Goal: Task Accomplishment & Management: Complete application form

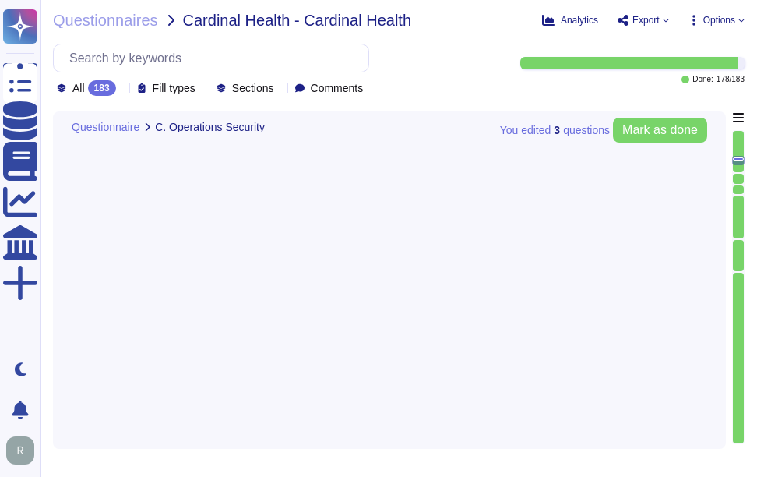
type textarea "Yes, all incoming and outgoing email attachments are scanned for malicious cont…"
type textarea "Yes, our company performs vulnerability scans of information systems that suppo…"
type textarea "Yes, we conduct routine penetration tests of information systems that support o…"
type textarea "No, we do not permit customers to perform their own audits. However, we can sup…"
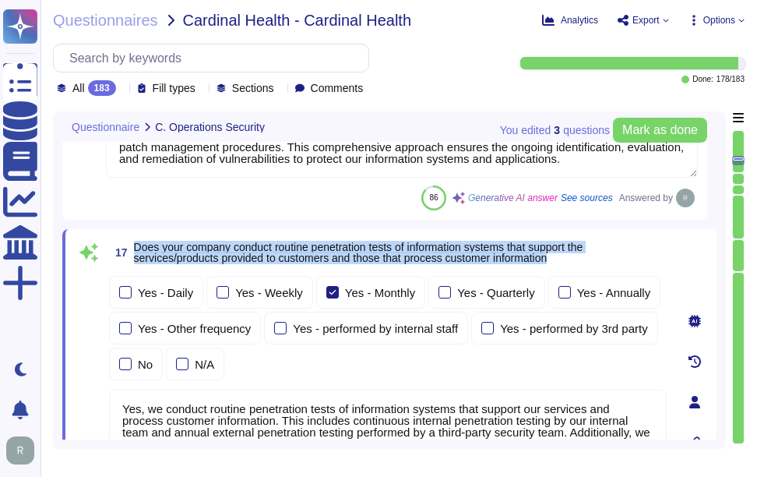
drag, startPoint x: 133, startPoint y: 242, endPoint x: 588, endPoint y: 260, distance: 454.7
click at [588, 260] on span "17 Does your company conduct routine penetration tests of information systems t…" at bounding box center [388, 252] width 558 height 28
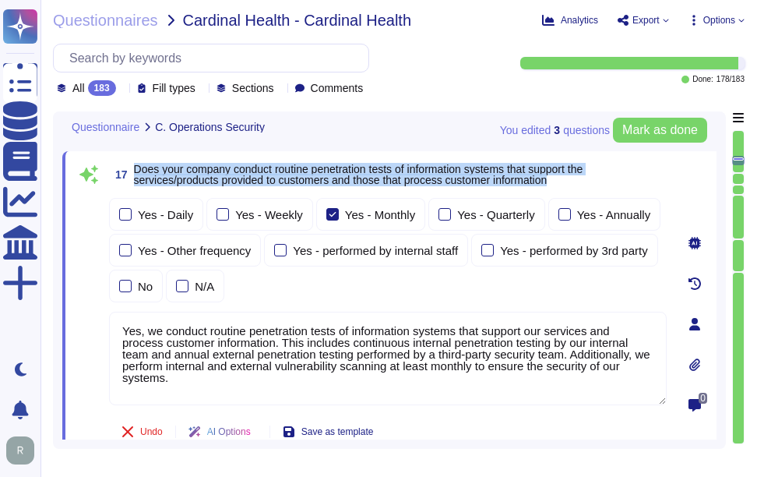
type textarea "Yes, we conduct routine security code reviews on applications we develop or own…"
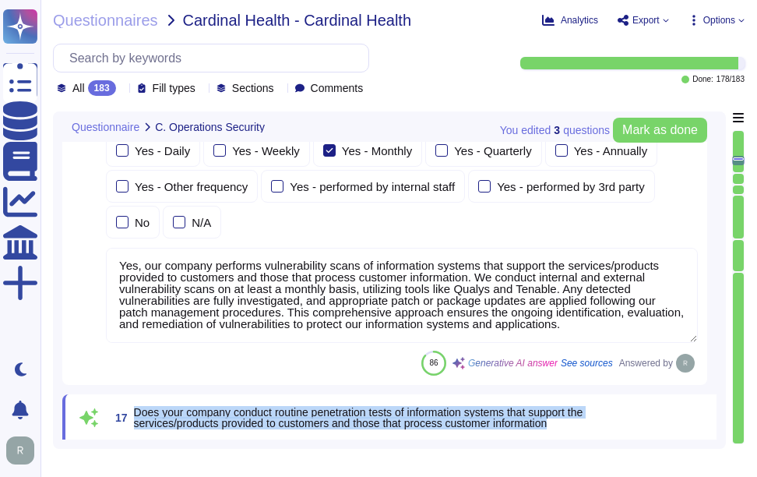
type textarea "Yes, devices are locked down after a maximum of 5 failed login attempts, and th…"
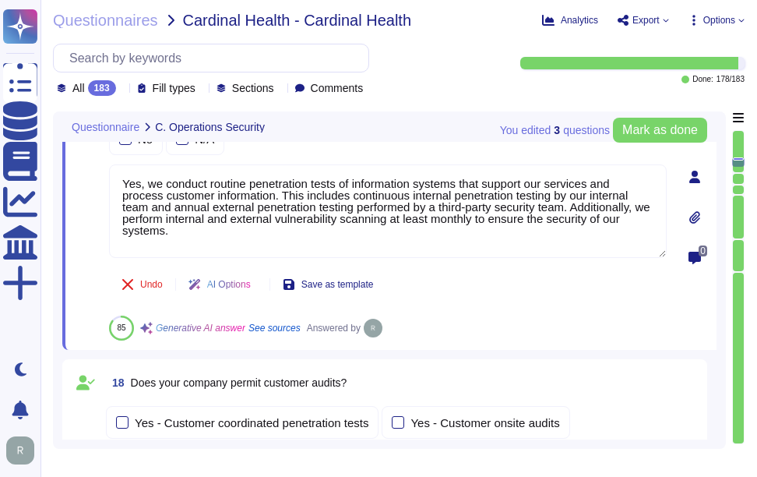
type textarea "Yes, we conduct routine security code reviews on applications we develop or own…"
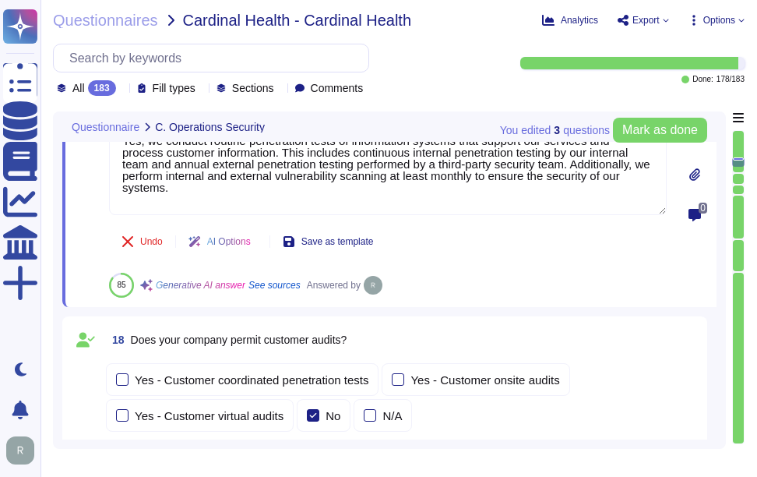
scroll to position [5836, 0]
type textarea "Yes, Sectigo follows industry standards, including the OWASP Top 10, to mitigat…"
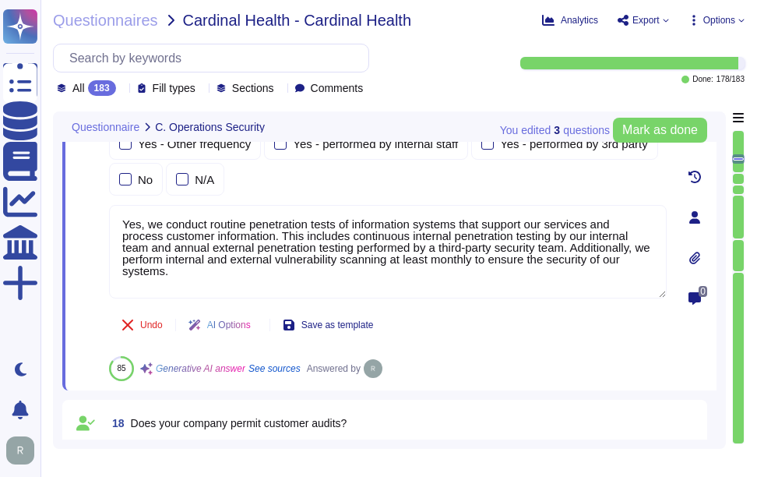
scroll to position [5582, 0]
type textarea "Yes, all incoming and outgoing email attachments are scanned for malicious cont…"
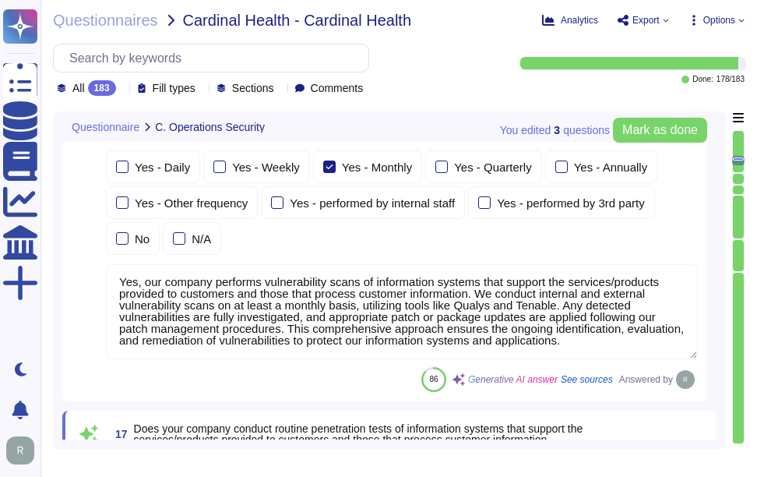
type textarea "Yes, devices are locked down after a maximum of 5 failed login attempts, and th…"
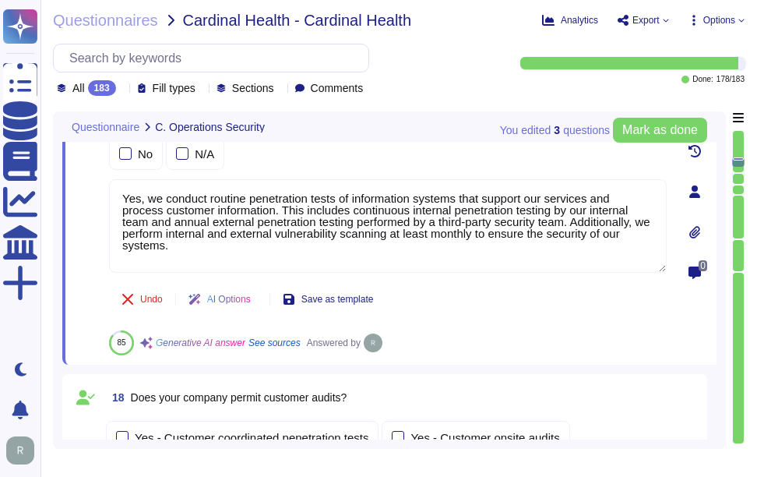
type textarea "Yes, we conduct routine security code reviews on applications we develop or own…"
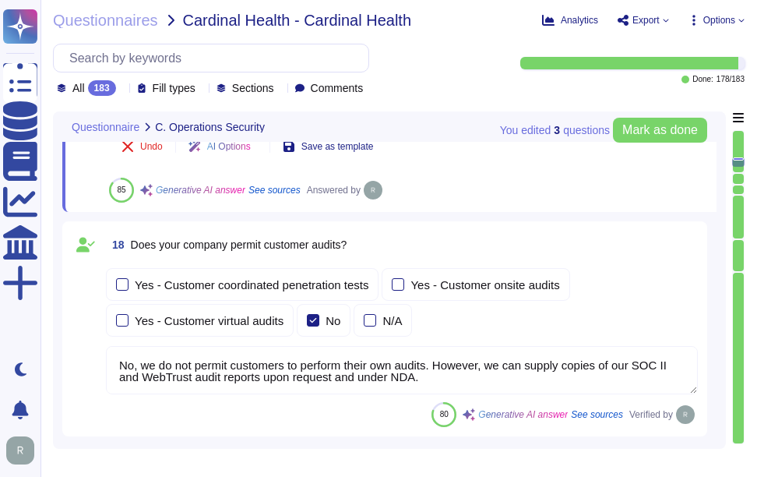
type textarea "Yes, Sectigo follows industry standards, including the OWASP Top 10, to mitigat…"
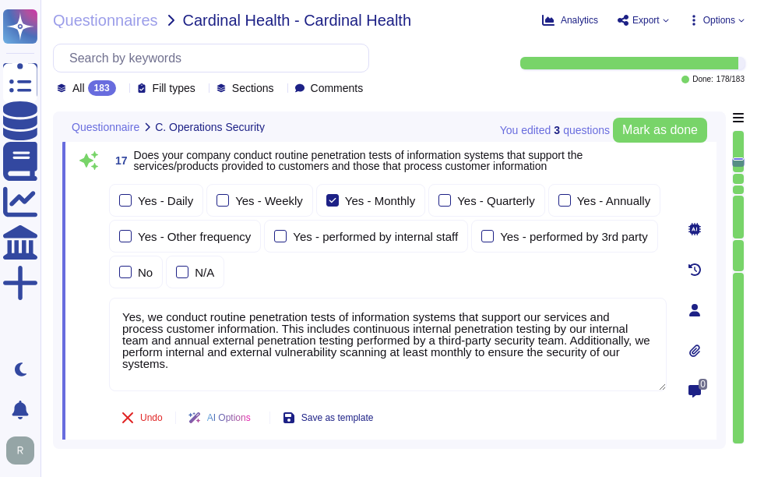
scroll to position [5568, 0]
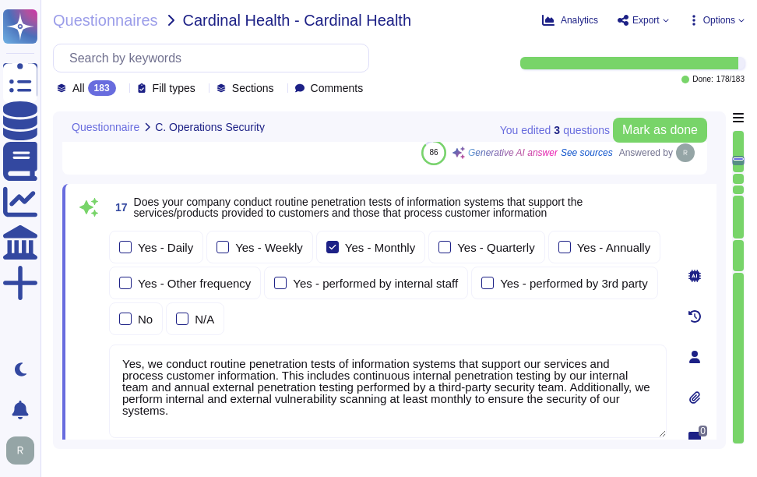
type textarea "Yes, all incoming and outgoing email attachments are scanned for malicious cont…"
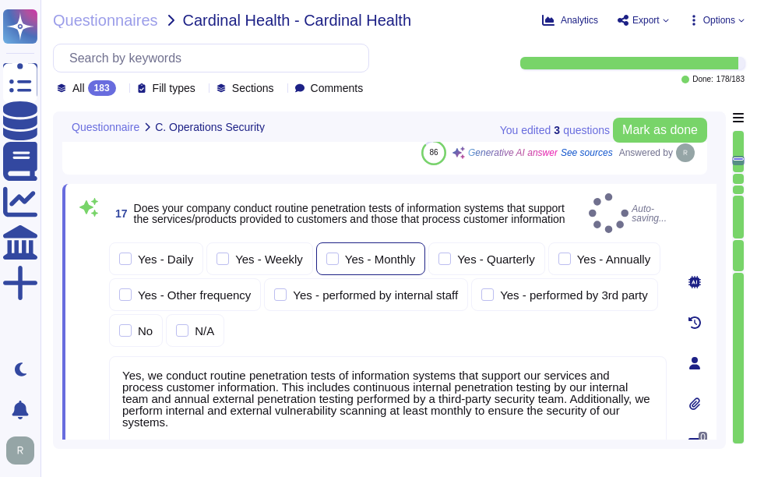
click at [328, 252] on div at bounding box center [333, 258] width 12 height 12
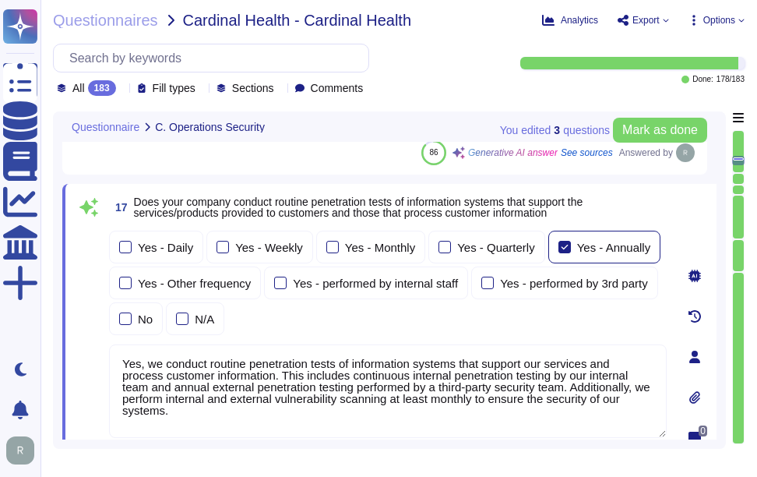
click at [602, 252] on div "Yes - Annually" at bounding box center [614, 248] width 74 height 12
click at [426, 378] on textarea "Yes, we conduct routine penetration tests of information systems that support o…" at bounding box center [388, 391] width 558 height 94
click at [496, 319] on div "Yes - Daily Yes - Weekly Yes - Monthly Yes - Quarterly Yes - Annually Yes - Oth…" at bounding box center [388, 283] width 558 height 104
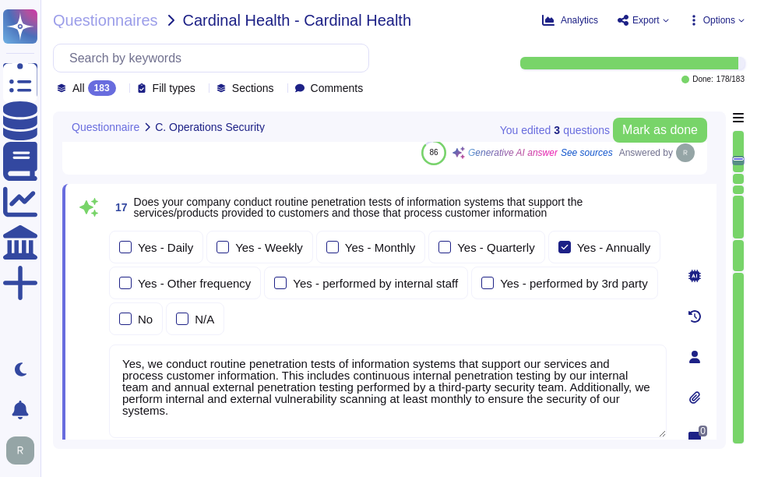
click at [496, 319] on div "Yes - Daily Yes - Weekly Yes - Monthly Yes - Quarterly Yes - Annually Yes - Oth…" at bounding box center [388, 283] width 558 height 104
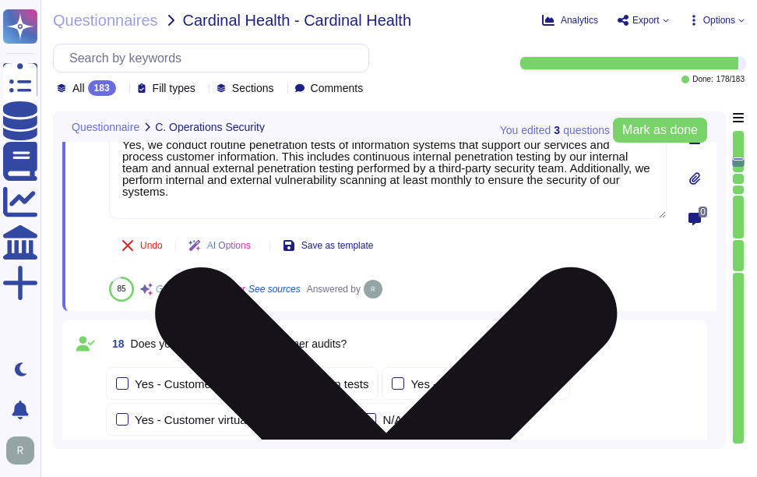
type textarea "Yes, Sectigo follows industry standards, including the OWASP Top 10, to mitigat…"
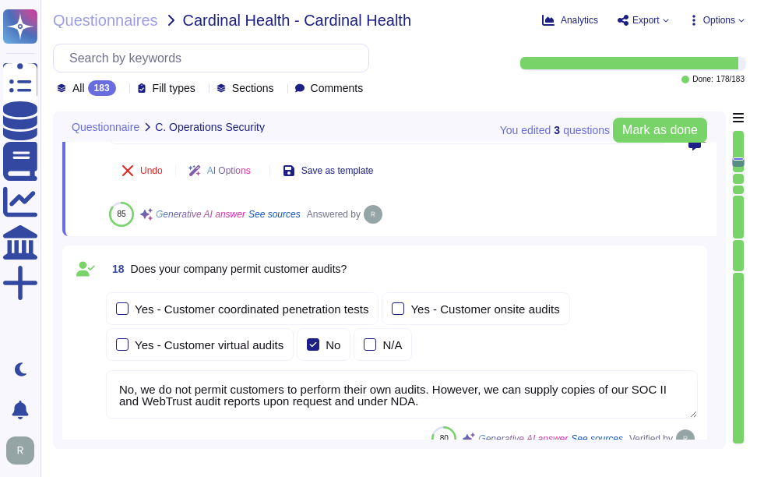
scroll to position [5879, 0]
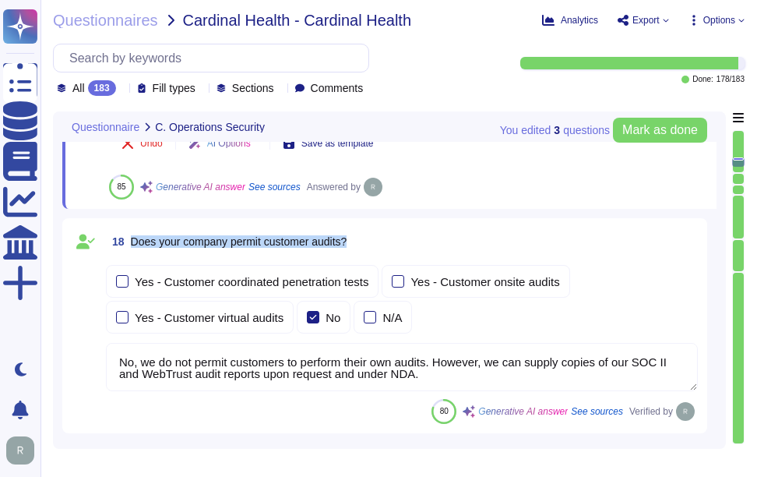
drag, startPoint x: 132, startPoint y: 240, endPoint x: 379, endPoint y: 245, distance: 247.9
click at [379, 245] on div "18 Does your company permit customer audits?" at bounding box center [402, 242] width 592 height 28
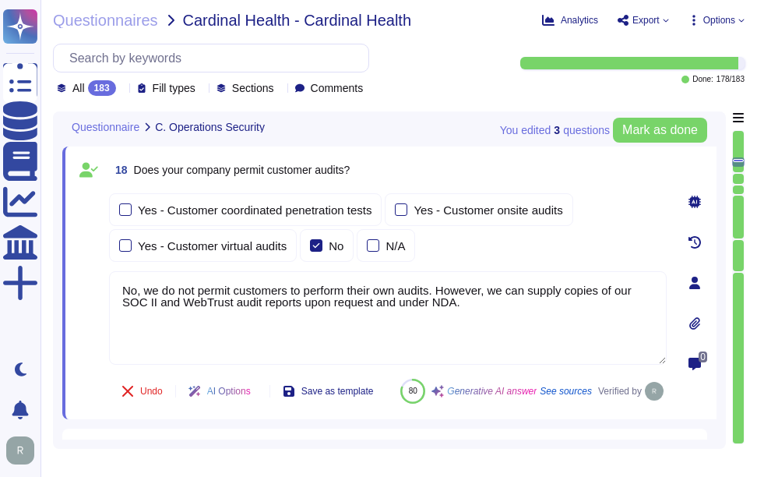
click at [506, 252] on div "Yes - Customer coordinated penetration tests Yes - Customer onsite audits Yes -…" at bounding box center [388, 227] width 558 height 69
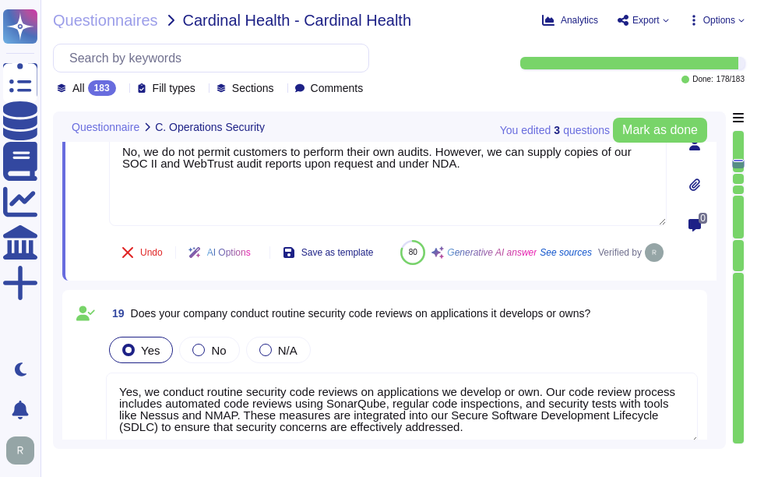
type textarea "Yes, our company tracks and appropriately remediates findings from vulnerabilit…"
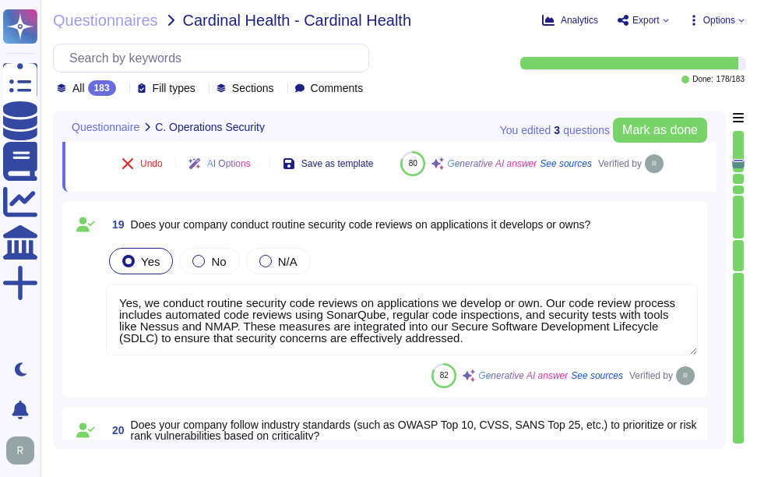
scroll to position [6191, 0]
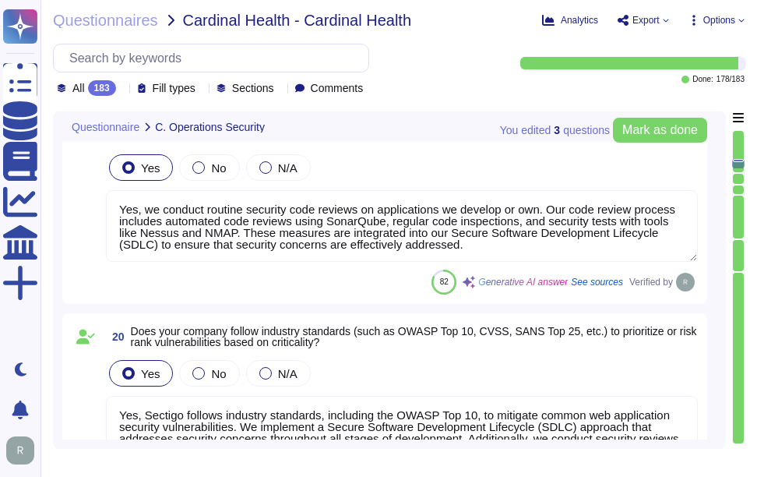
drag, startPoint x: 132, startPoint y: 168, endPoint x: 627, endPoint y: 167, distance: 494.8
click at [627, 145] on div "19 Does your company conduct routine security code reviews on applications it d…" at bounding box center [402, 131] width 592 height 28
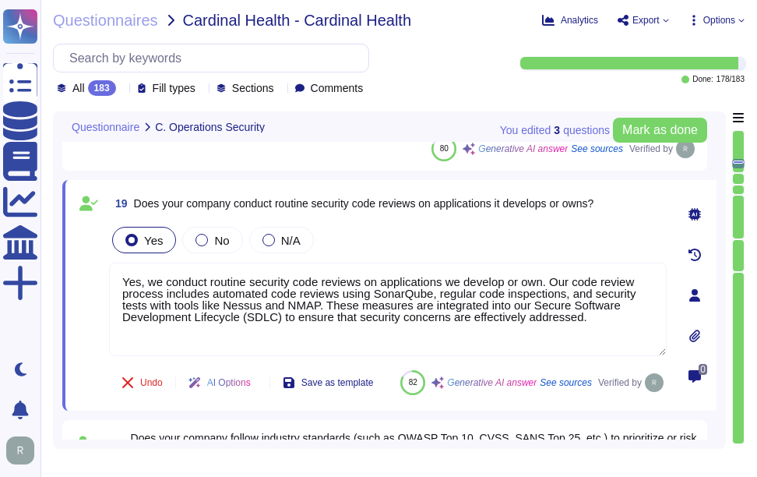
scroll to position [6035, 0]
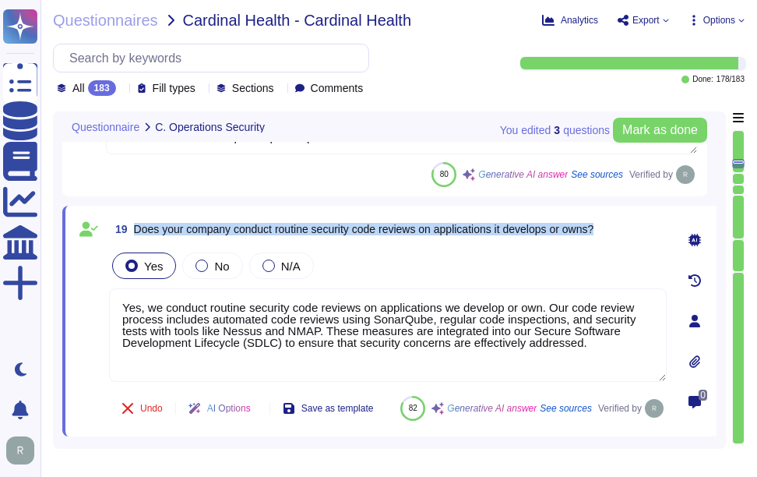
drag, startPoint x: 132, startPoint y: 225, endPoint x: 651, endPoint y: 225, distance: 518.2
click at [651, 225] on div "19 Does your company conduct routine security code reviews on applications it d…" at bounding box center [388, 229] width 558 height 28
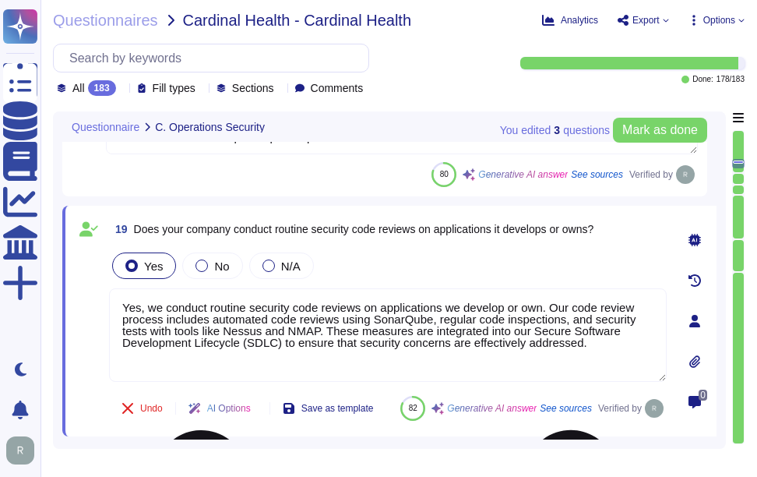
click at [373, 339] on textarea "Yes, we conduct routine security code reviews on applications we develop or own…" at bounding box center [388, 335] width 558 height 94
click at [502, 271] on div "Yes No N/A" at bounding box center [388, 265] width 558 height 33
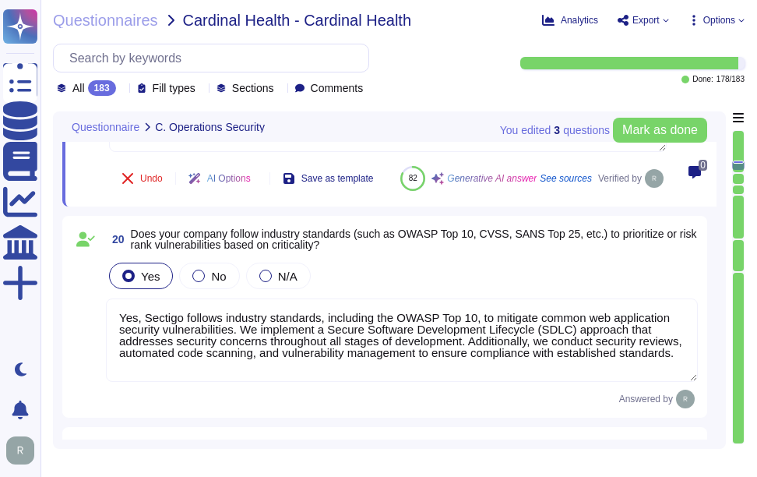
scroll to position [6269, 0]
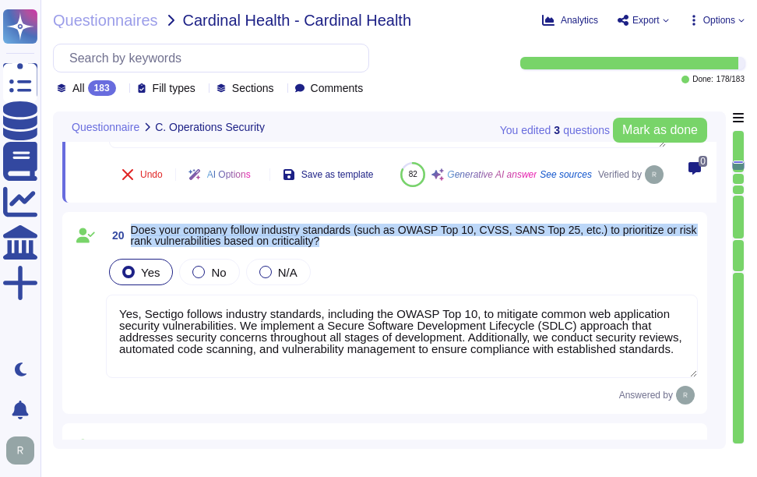
drag, startPoint x: 131, startPoint y: 263, endPoint x: 371, endPoint y: 280, distance: 240.6
click at [371, 246] on span "Does your company follow industry standards (such as OWASP Top 10, CVSS, SANS T…" at bounding box center [414, 235] width 567 height 22
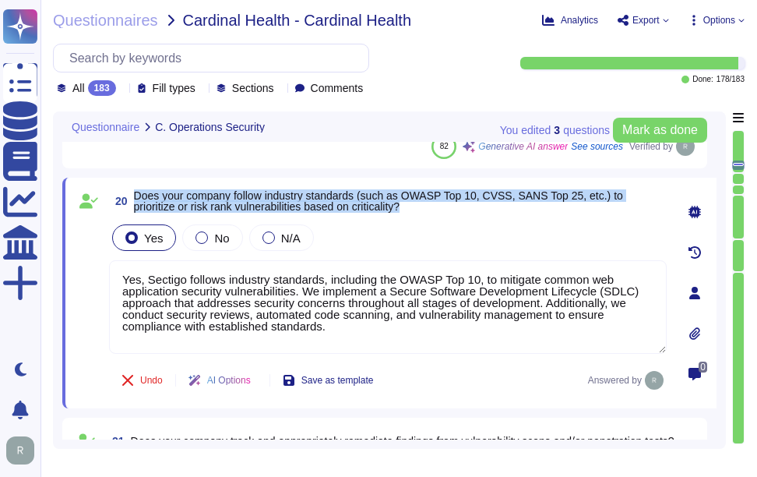
drag, startPoint x: 134, startPoint y: 193, endPoint x: 437, endPoint y: 205, distance: 303.3
click at [437, 205] on span "Does your company follow industry standards (such as OWASP Top 10, CVSS, SANS T…" at bounding box center [400, 201] width 533 height 22
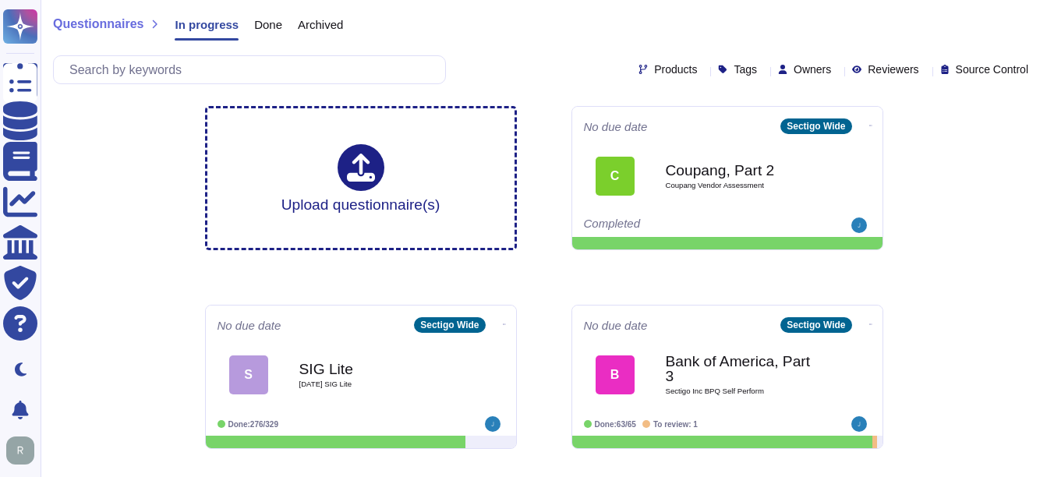
scroll to position [425, 0]
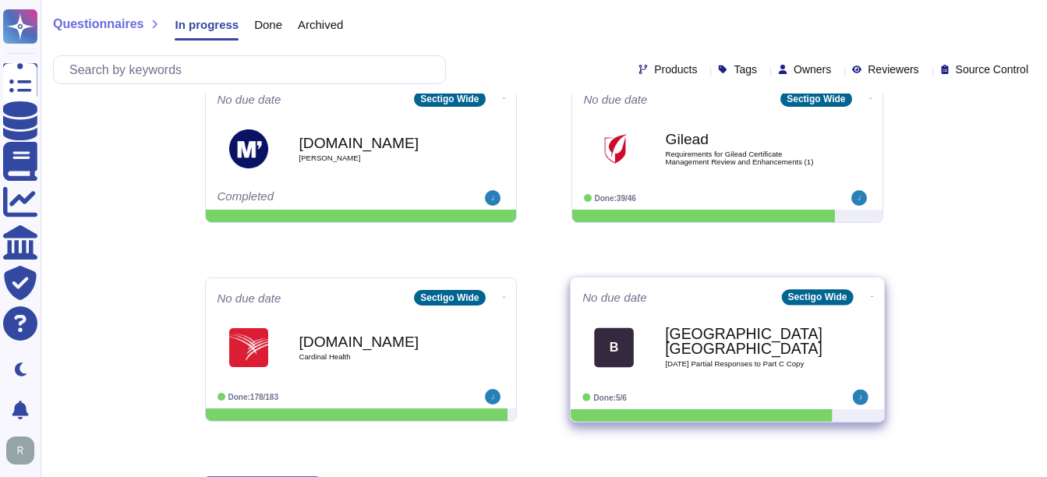
click at [764, 351] on b "[GEOGRAPHIC_DATA], [GEOGRAPHIC_DATA]" at bounding box center [743, 342] width 157 height 30
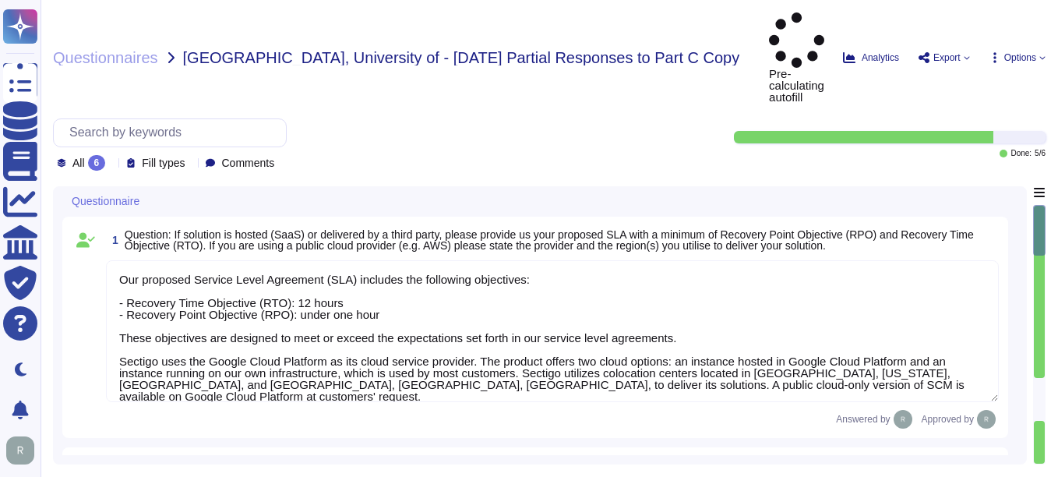
type textarea "Our proposed Service Level Agreement (SLA) includes the following objectives: -…"
type textarea "Customer Support Organization: - Sectigo provides technical support for deploym…"
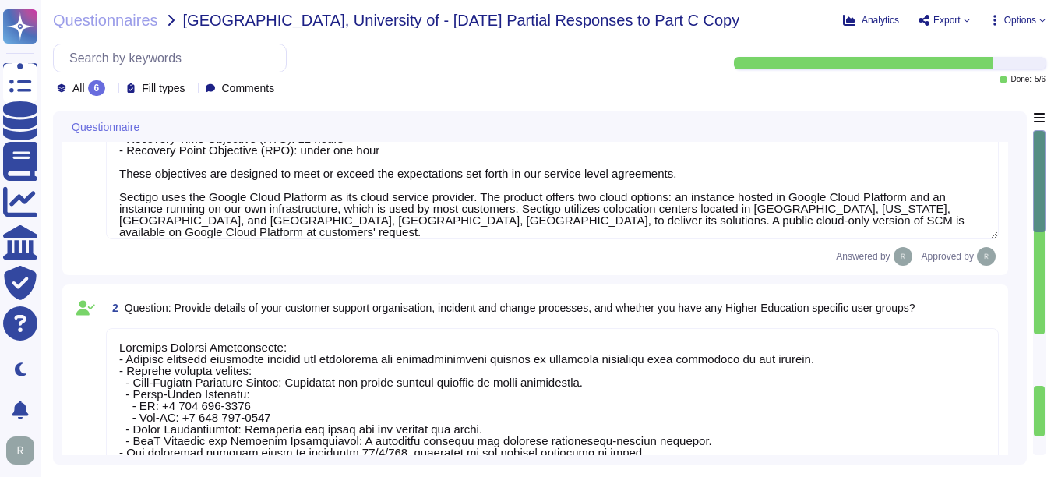
scroll to position [156, 0]
type textarea "The University can obtain its data by exporting customer certificate data as a …"
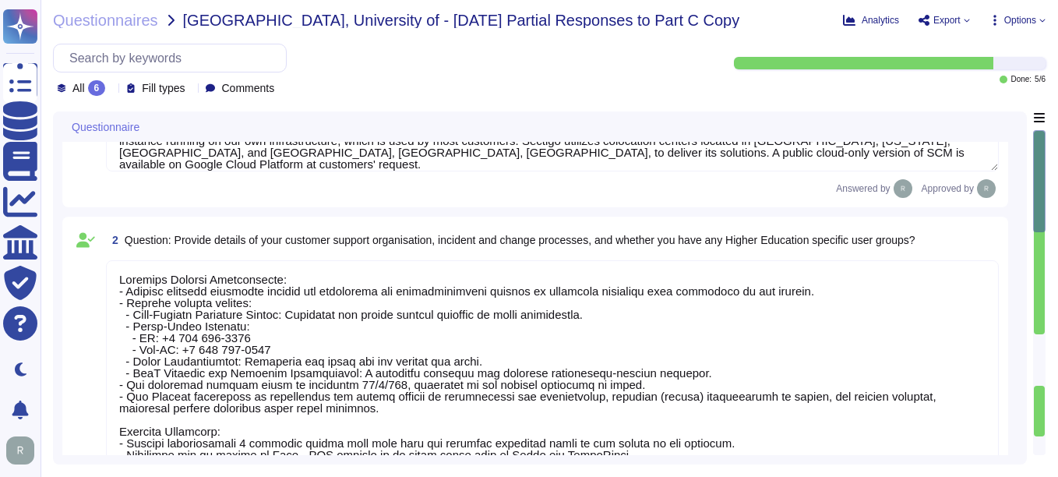
scroll to position [2, 0]
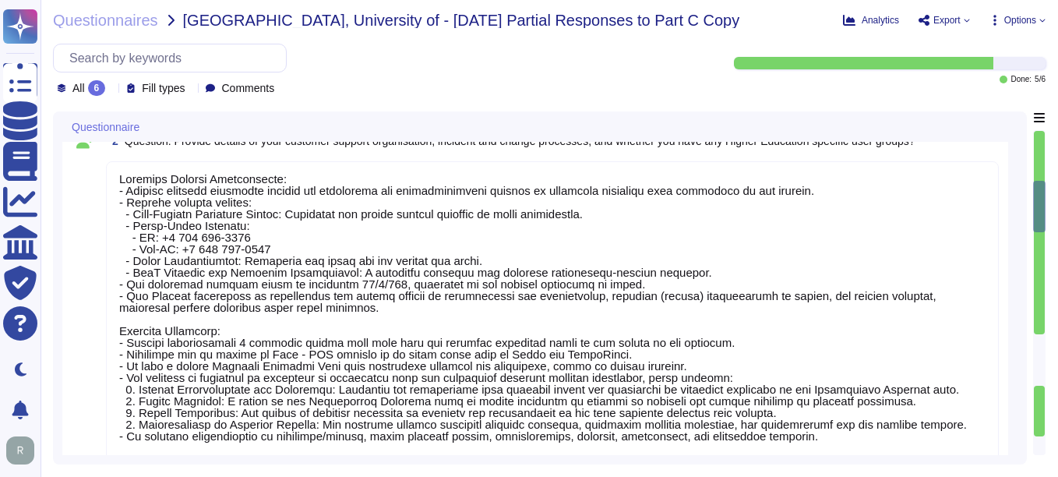
type textarea "No. Our SCM solution is a SaaS product which can be accessed in the Web portal …"
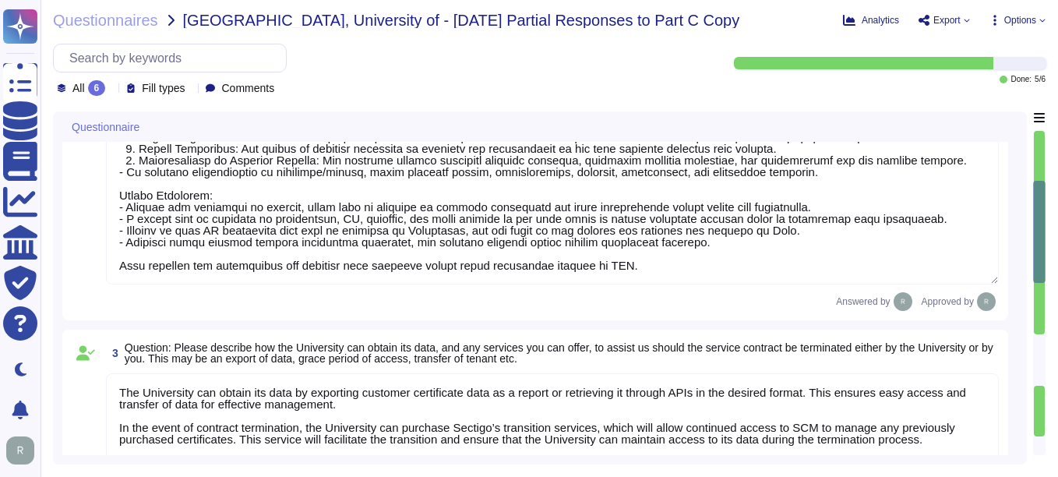
type textarea "Your enterprise sales representative will share the details."
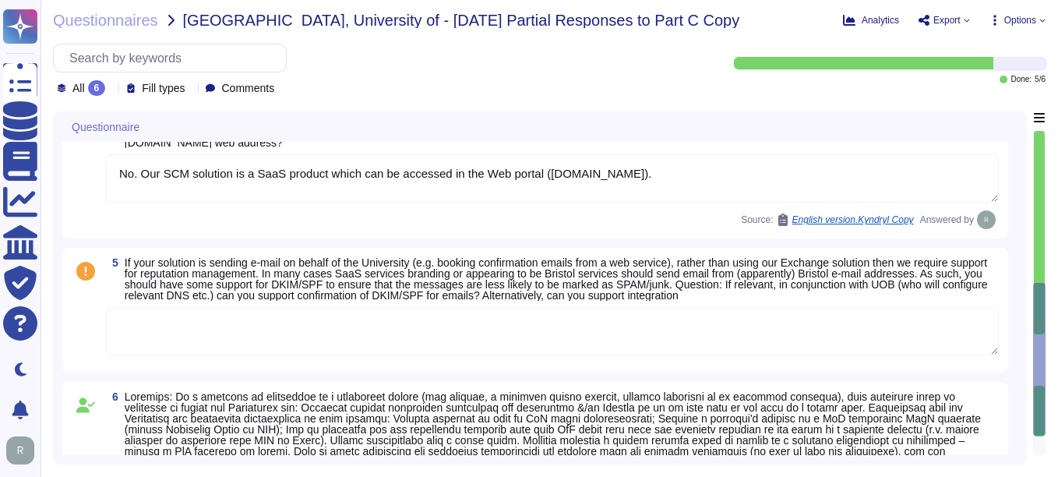
scroll to position [1061, 0]
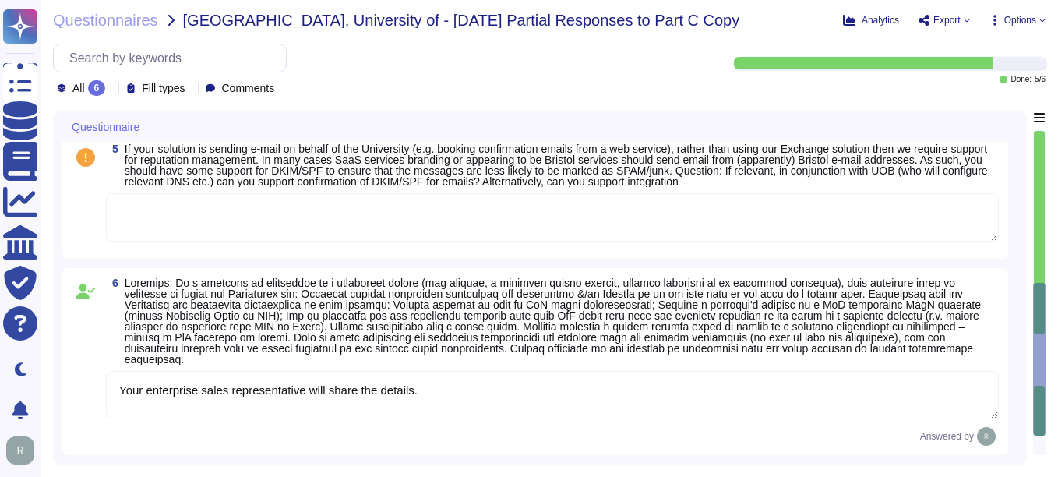
click at [288, 214] on textarea at bounding box center [552, 217] width 893 height 48
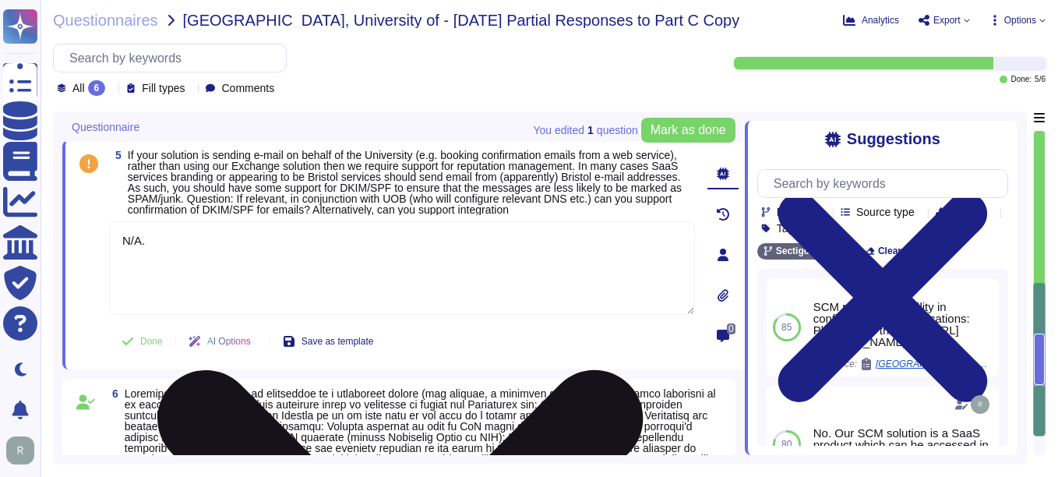
click at [257, 263] on textarea "N/A." at bounding box center [402, 268] width 586 height 94
paste textarea "We do not send emails on behalf of a customer."
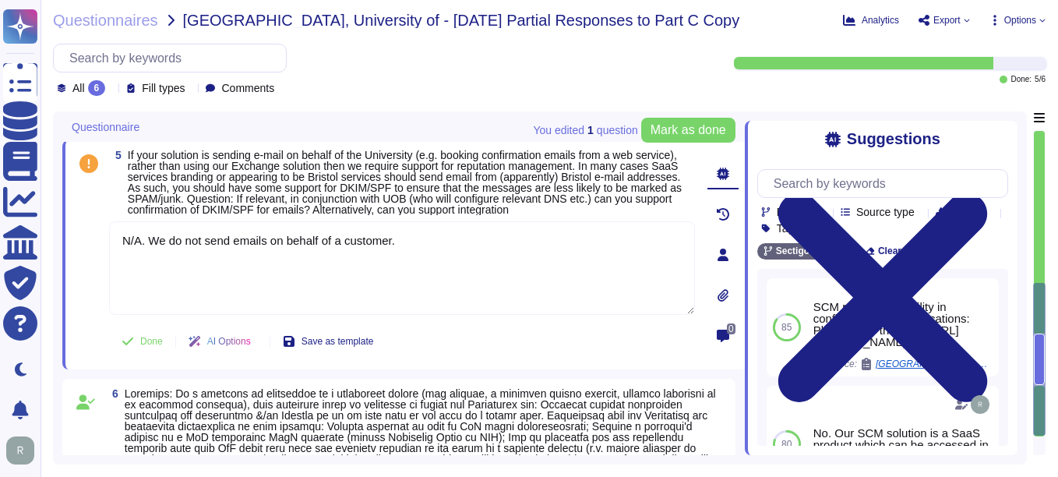
type textarea "N/A. We do not send emails on behalf of a customer."
click at [495, 195] on span "If your solution is sending e-mail on behalf of the University (e.g. booking co…" at bounding box center [405, 182] width 554 height 67
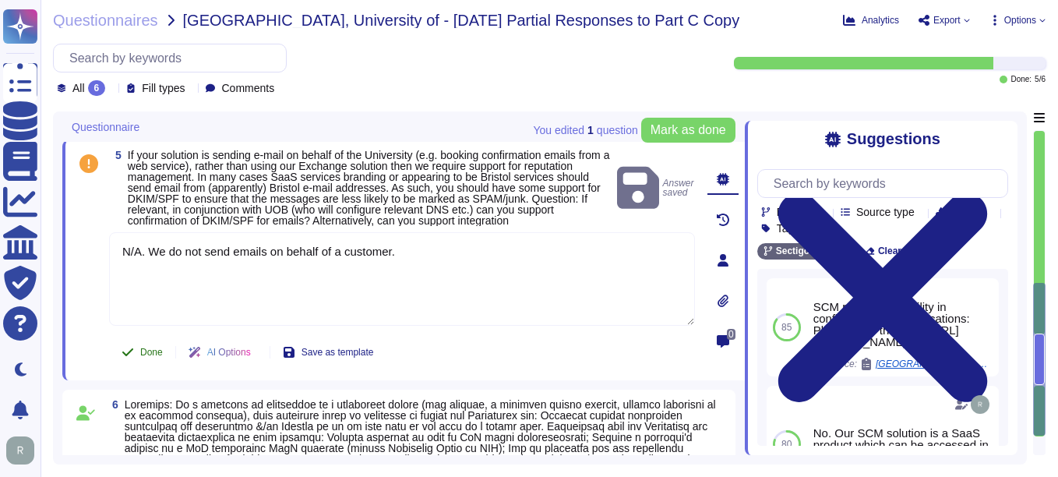
click at [158, 357] on span "Done" at bounding box center [151, 352] width 23 height 9
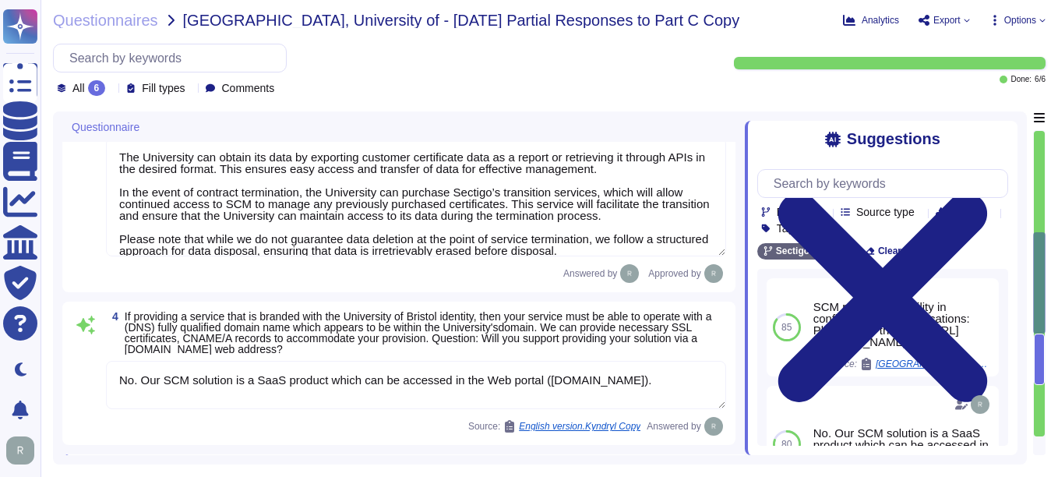
scroll to position [866, 0]
type textarea "Customer Support Organization: - Sectigo provides technical support for deploym…"
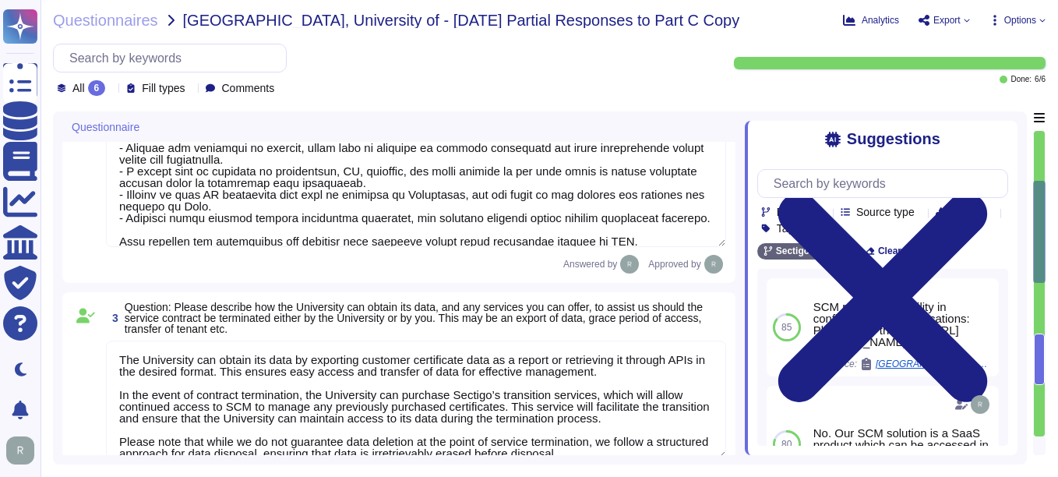
type textarea "Customer Support Organization: - Sectigo provides technical support for deploym…"
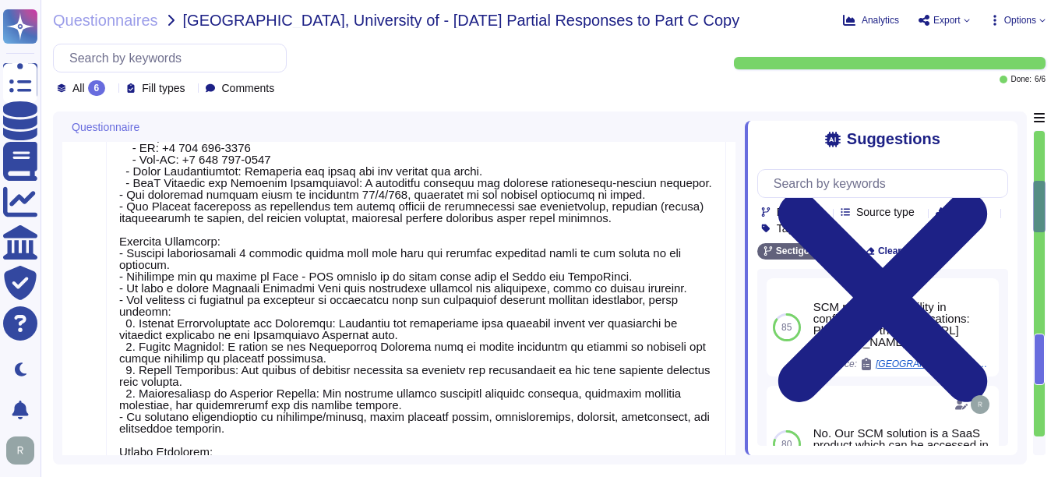
type textarea "Our proposed Service Level Agreement (SLA) includes the following objectives: -…"
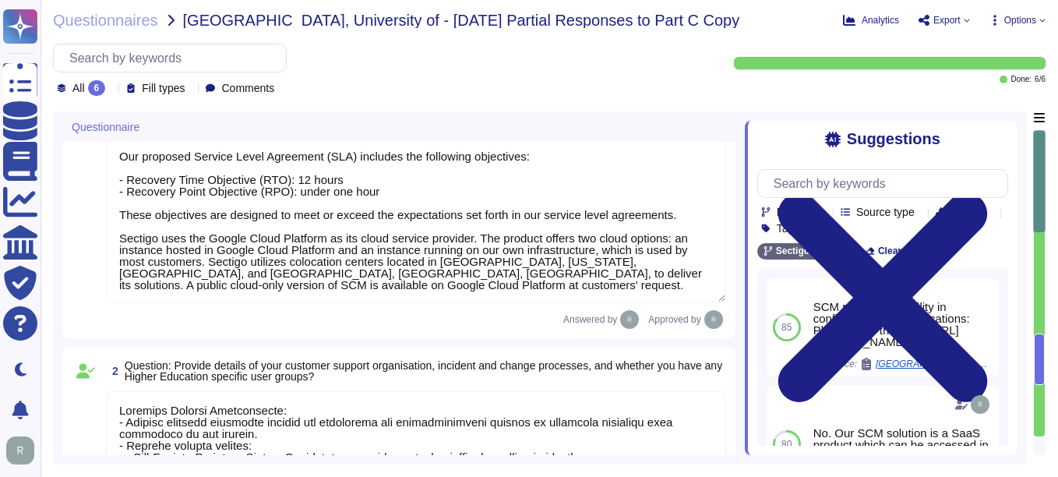
scroll to position [0, 0]
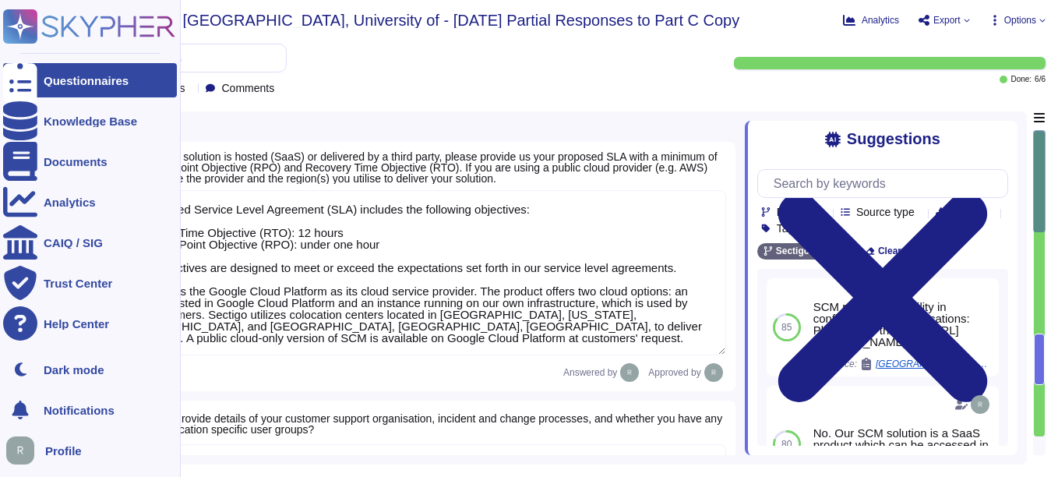
click at [83, 76] on div "Questionnaires" at bounding box center [86, 81] width 85 height 12
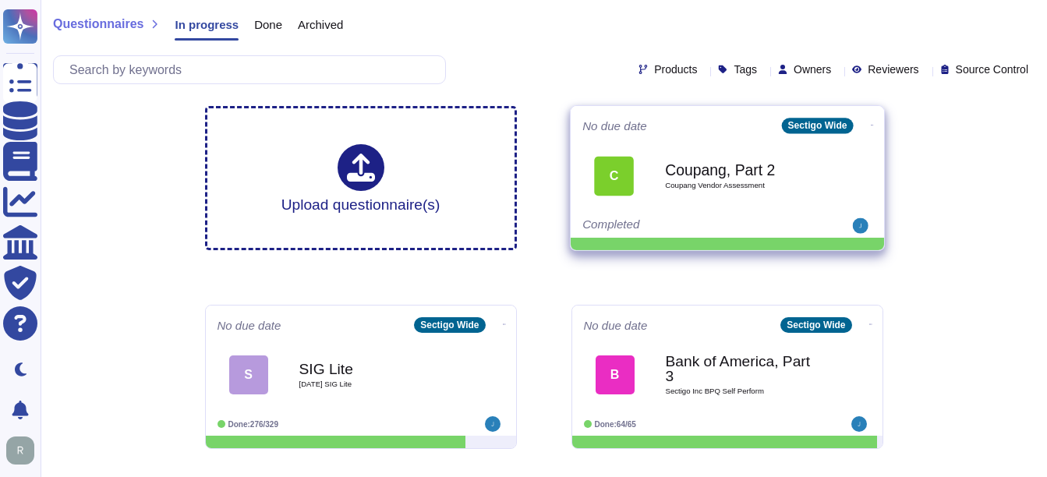
click at [694, 185] on span "Coupang Vendor Assessment" at bounding box center [743, 186] width 157 height 8
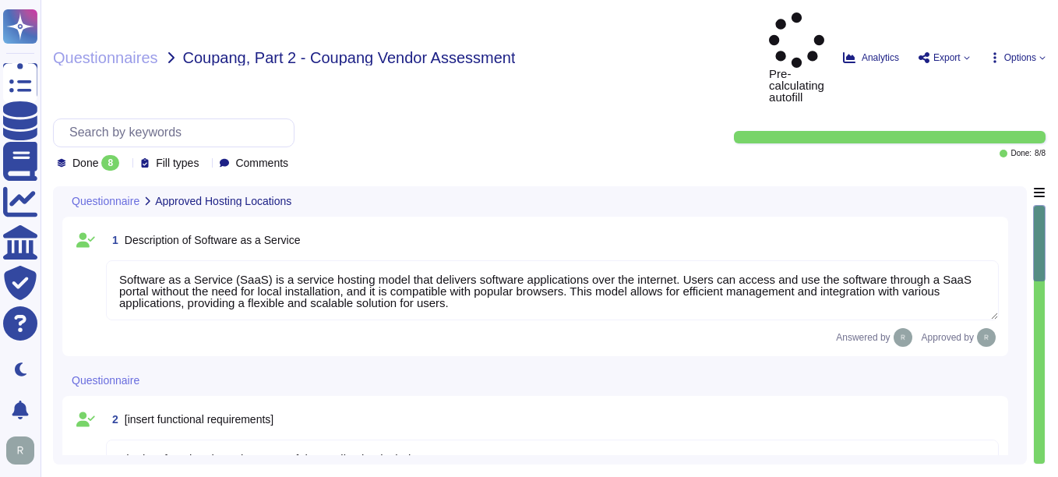
type textarea "Software as a Service (SaaS) is a service hosting model that delivers software …"
type textarea "The key functional requirements of the application include: 1. Outbound network…"
type textarea "None. Our SCM is a SaaS offering that can be accessed through the internet via …"
type textarea "[URL][DOMAIN_NAME] [URL][DOMAIN_NAME]"
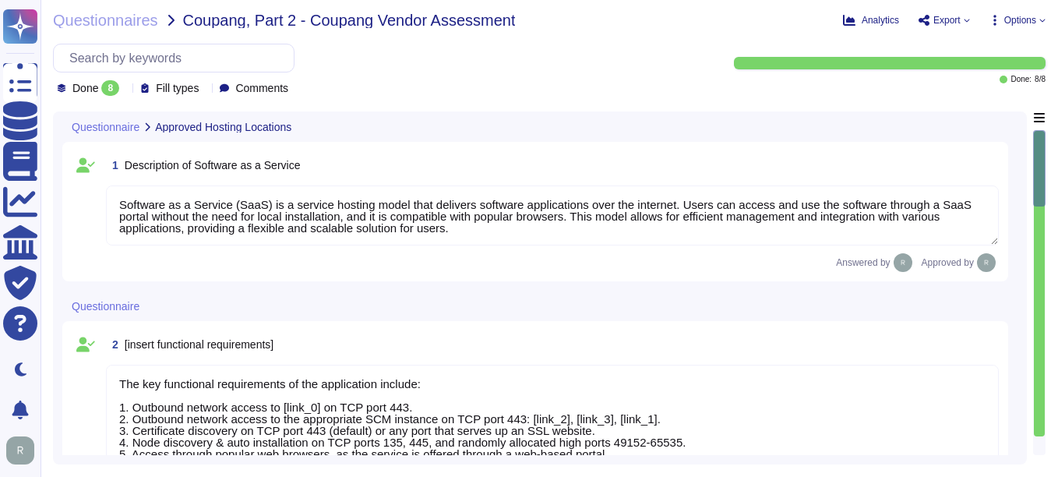
scroll to position [2, 0]
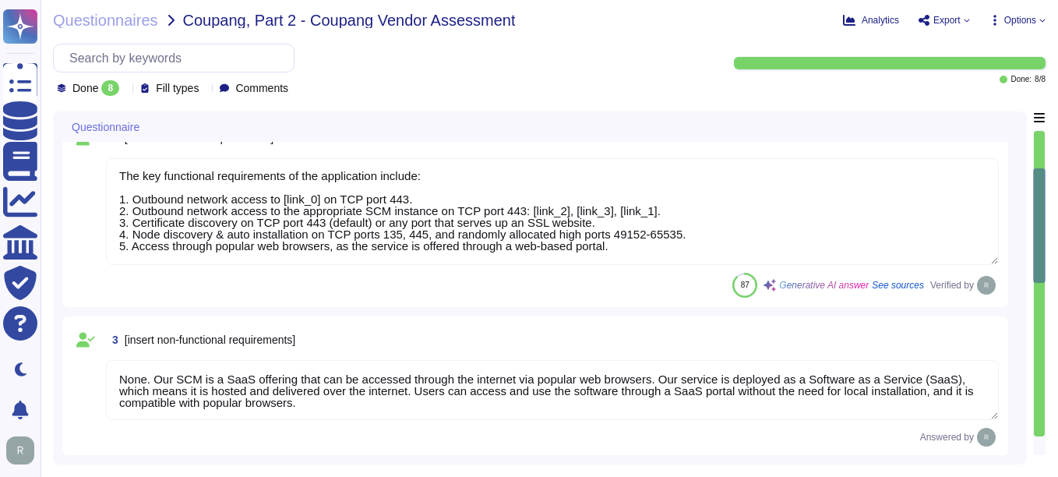
type textarea "- [GEOGRAPHIC_DATA], [US_STATE], [GEOGRAPHIC_DATA] - [GEOGRAPHIC_DATA] - [GEOGR…"
type textarea "Software/Training Documentation: 1. Administrator guide to SCM 2. Online docume…"
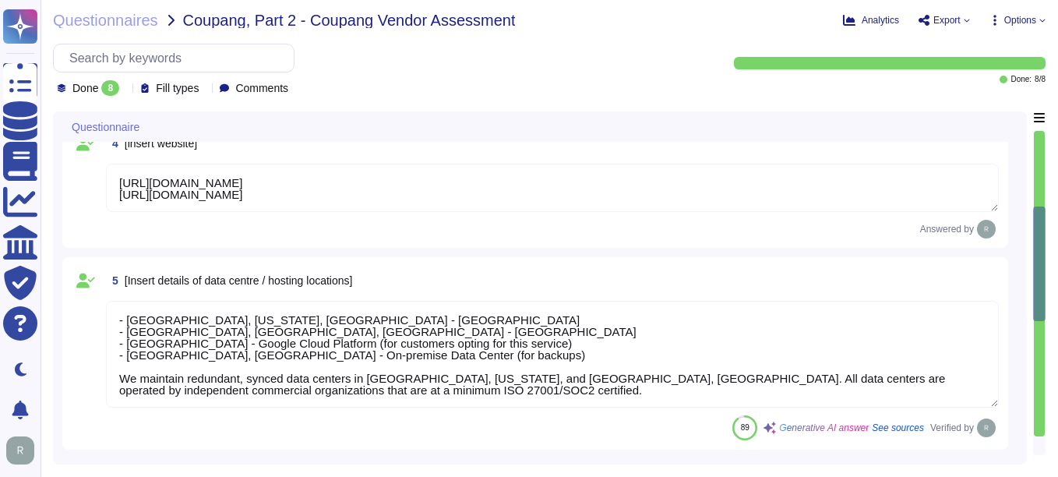
type textarea "We use open-source software and libraries, and we routinely scan for vulnerabil…"
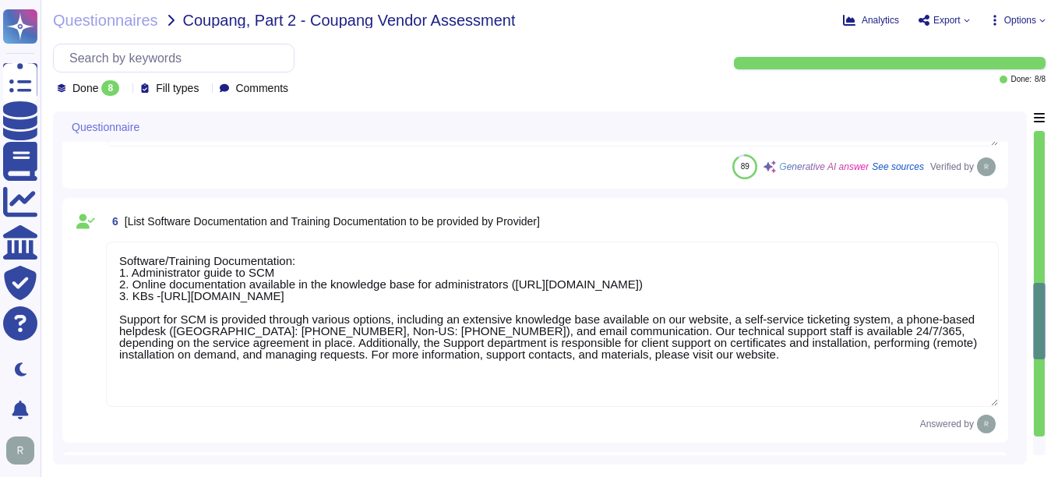
type textarea "1. Administrator guide to SCM 2. Online documentation available in the knowledg…"
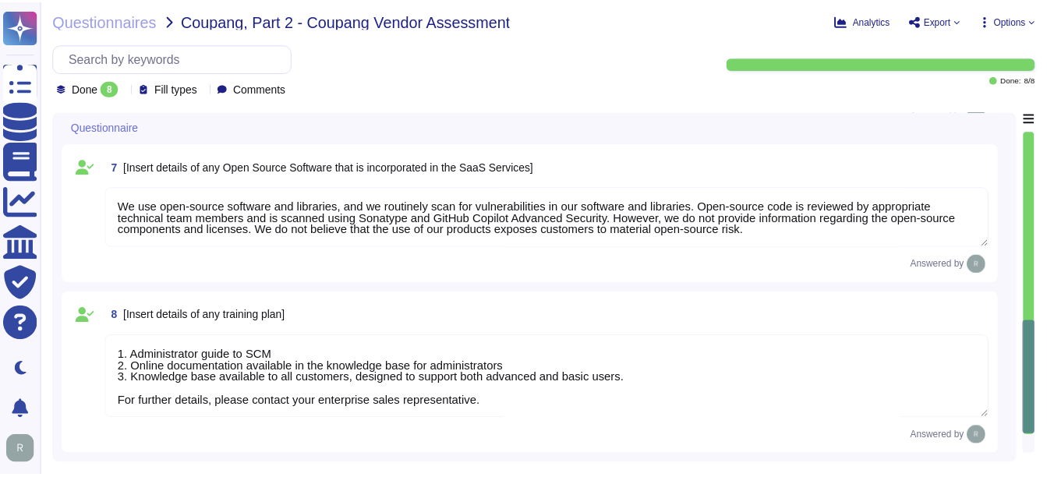
scroll to position [1096, 0]
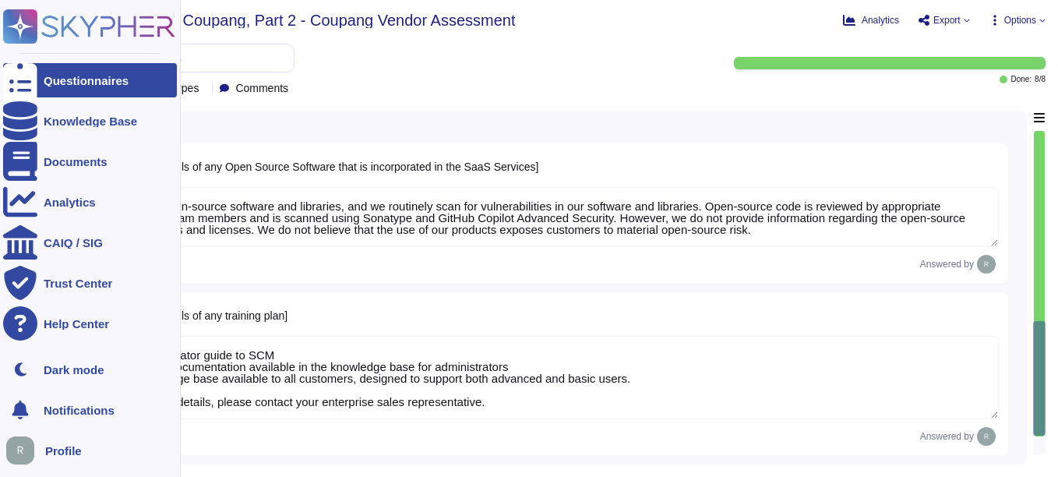
click at [37, 77] on div at bounding box center [20, 80] width 34 height 34
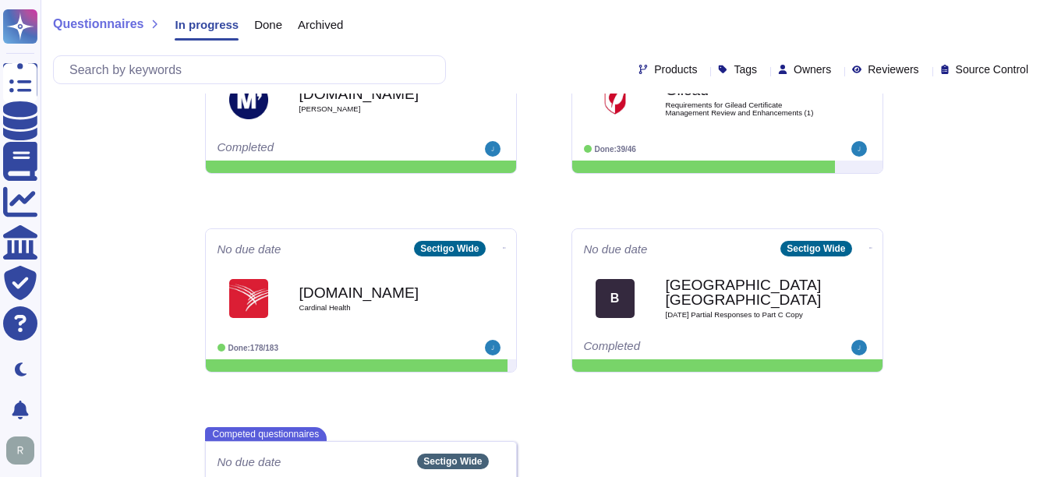
scroll to position [581, 0]
